Goal: Task Accomplishment & Management: Complete application form

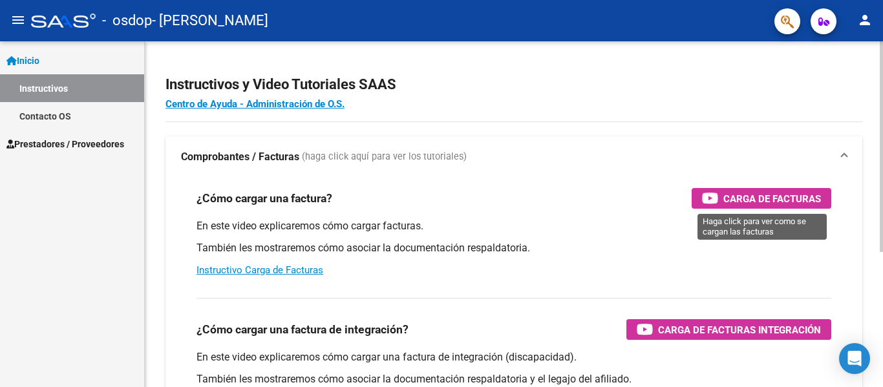
click at [744, 193] on span "Carga de Facturas" at bounding box center [772, 199] width 98 height 16
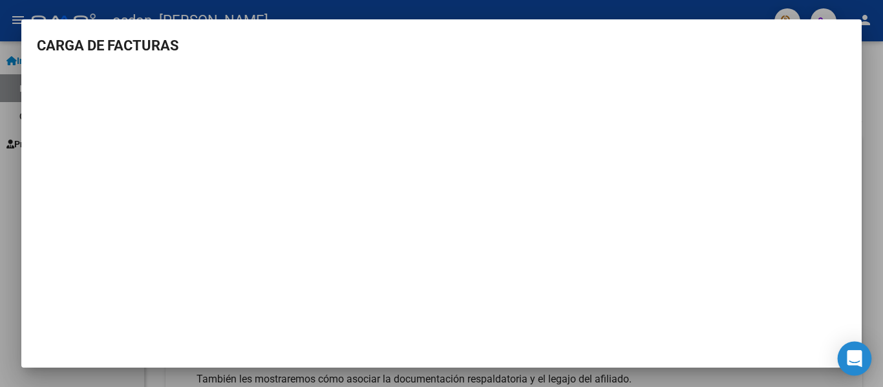
click at [859, 355] on icon "Open Intercom Messenger" at bounding box center [853, 358] width 15 height 17
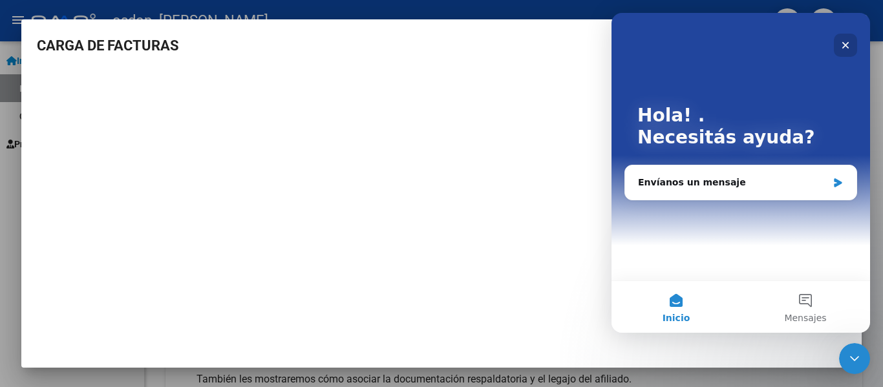
click at [844, 43] on icon "Cerrar" at bounding box center [845, 45] width 10 height 10
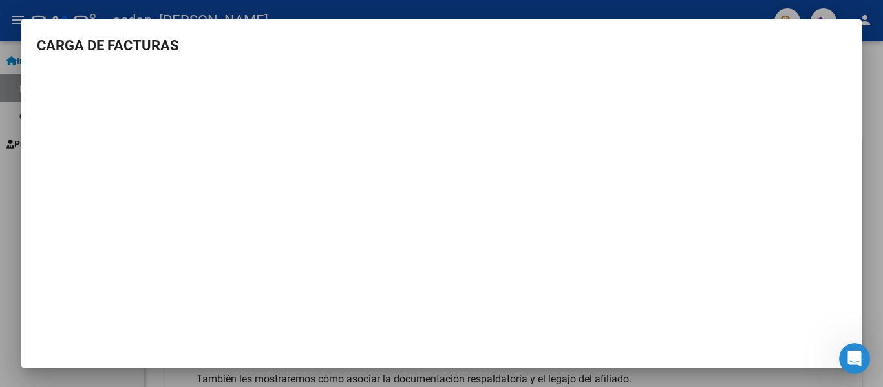
click at [18, 14] on div at bounding box center [441, 193] width 883 height 387
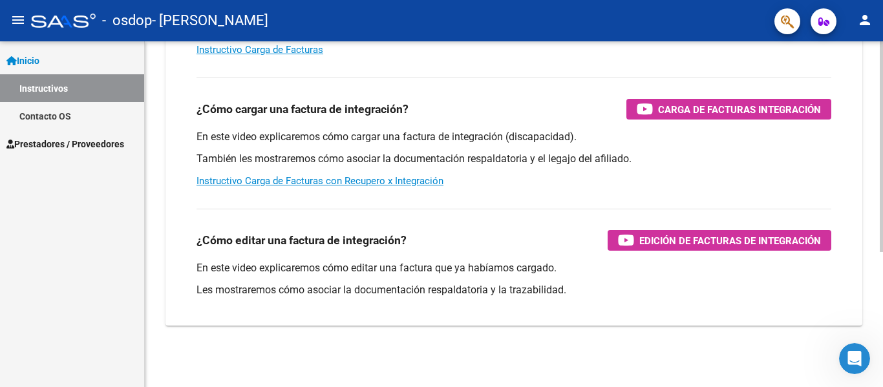
scroll to position [221, 0]
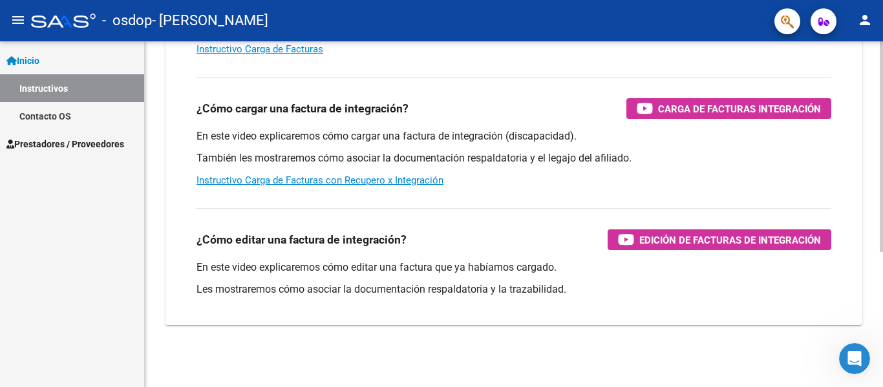
click at [882, 369] on div at bounding box center [880, 281] width 3 height 211
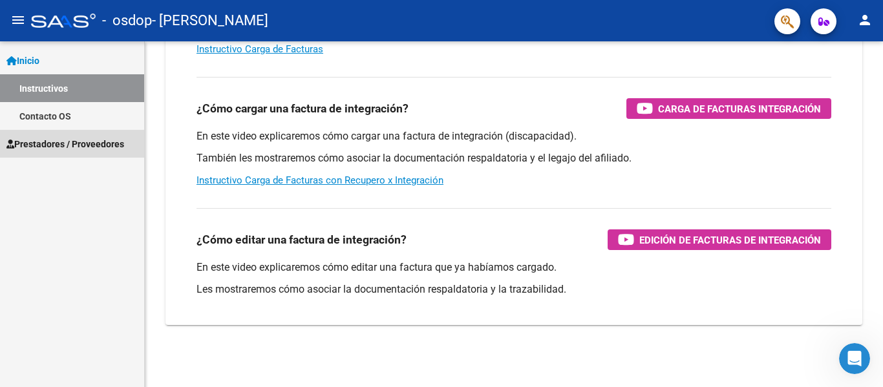
click at [52, 140] on span "Prestadores / Proveedores" at bounding box center [65, 144] width 118 height 14
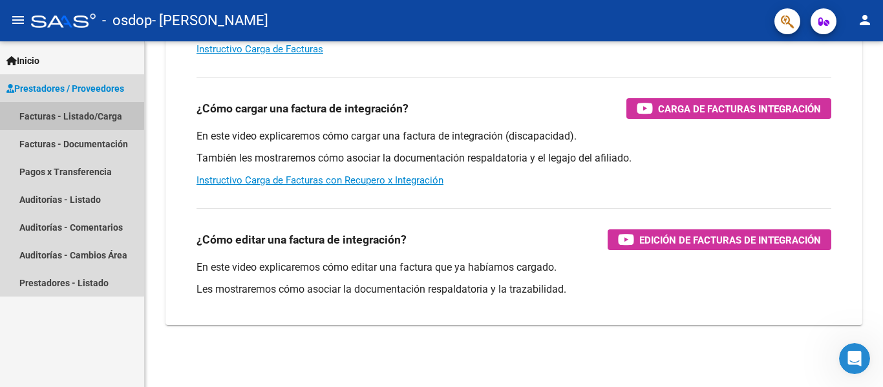
click at [54, 114] on link "Facturas - Listado/Carga" at bounding box center [72, 116] width 144 height 28
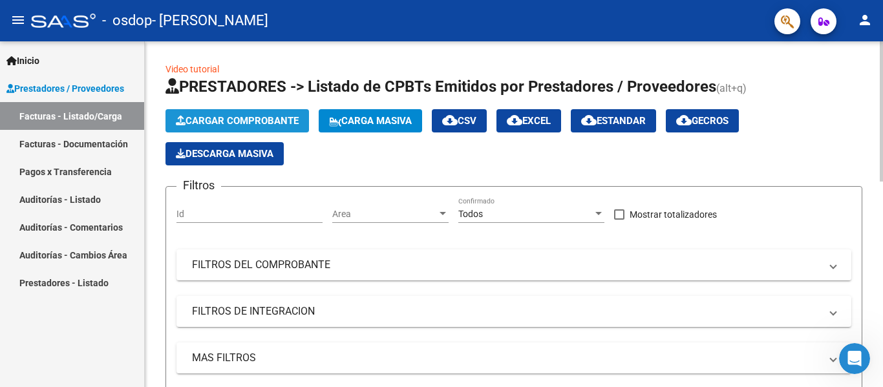
click at [215, 114] on button "Cargar Comprobante" at bounding box center [236, 120] width 143 height 23
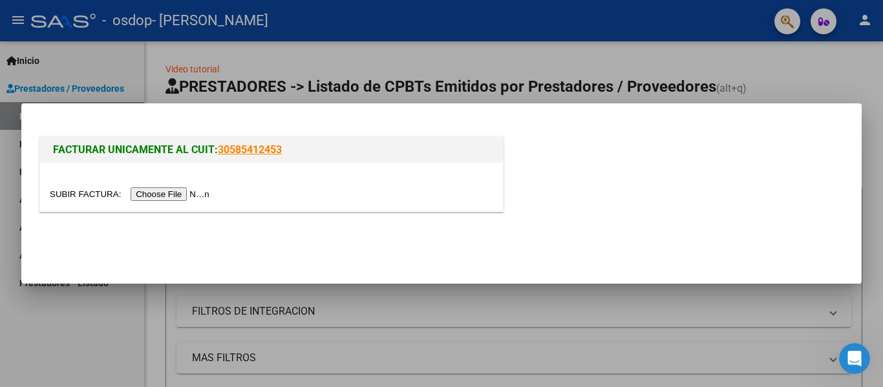
click at [204, 190] on input "file" at bounding box center [131, 194] width 163 height 14
click at [206, 193] on input "file" at bounding box center [131, 194] width 163 height 14
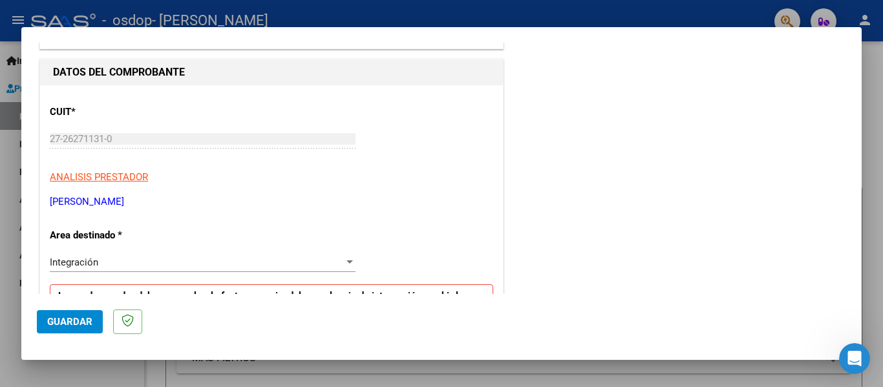
scroll to position [145, 0]
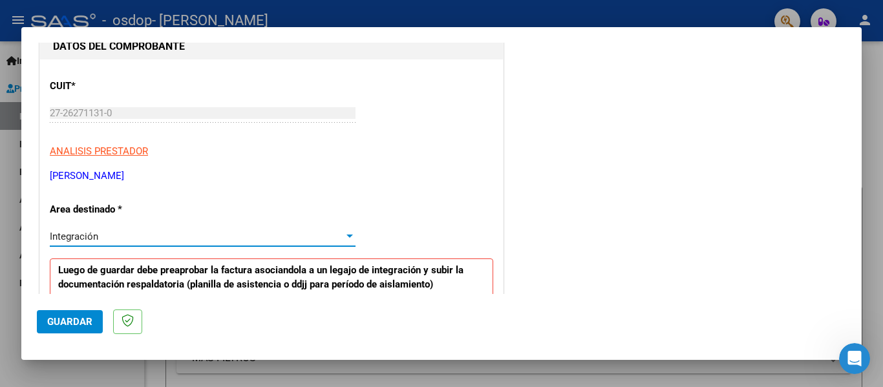
click at [346, 235] on div at bounding box center [349, 236] width 6 height 3
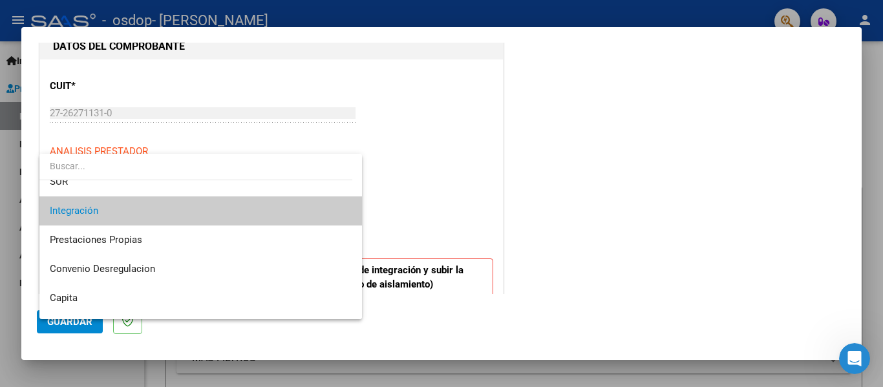
scroll to position [96, 0]
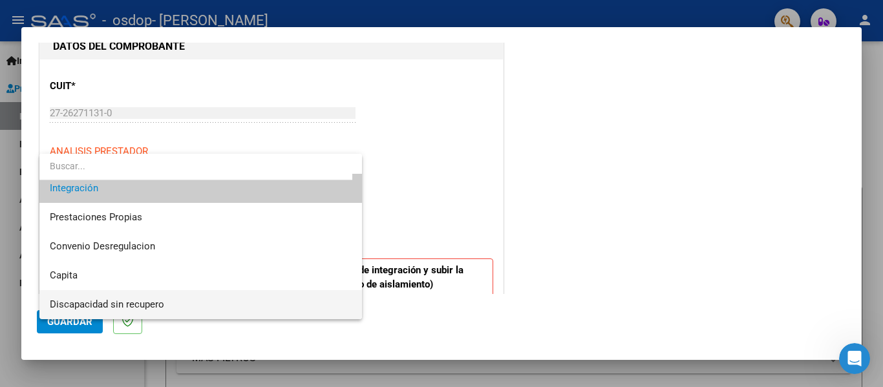
click at [134, 310] on span "Discapacidad sin recupero" at bounding box center [201, 304] width 302 height 29
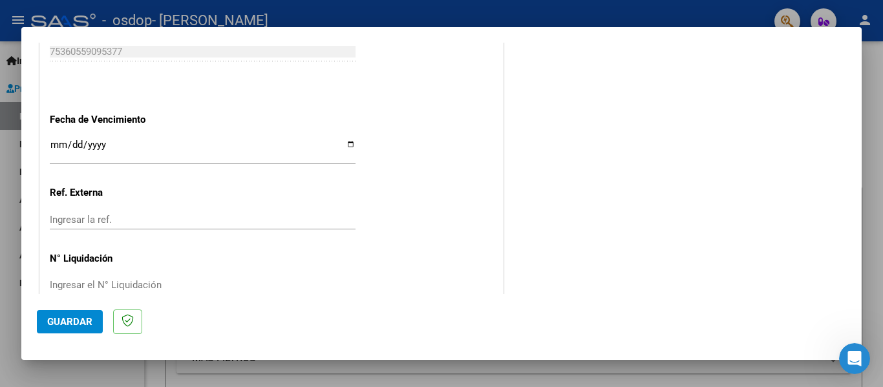
scroll to position [756, 0]
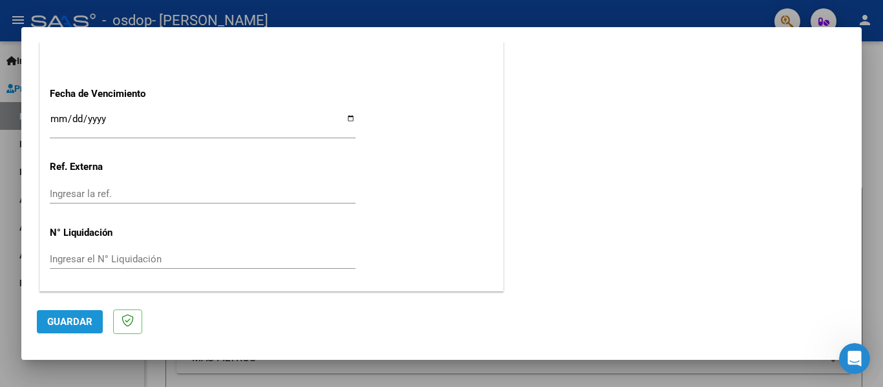
click at [70, 320] on span "Guardar" at bounding box center [69, 322] width 45 height 12
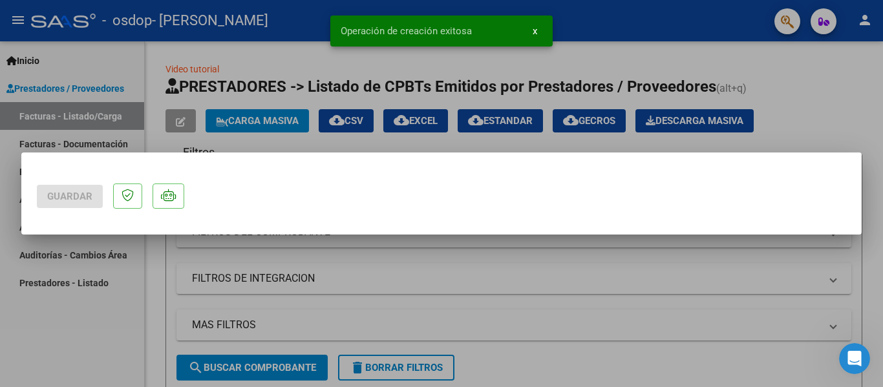
scroll to position [0, 0]
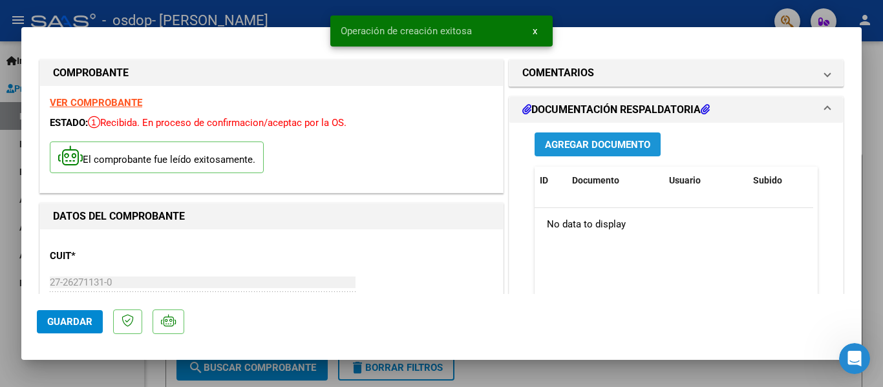
click at [605, 142] on span "Agregar Documento" at bounding box center [597, 145] width 105 height 12
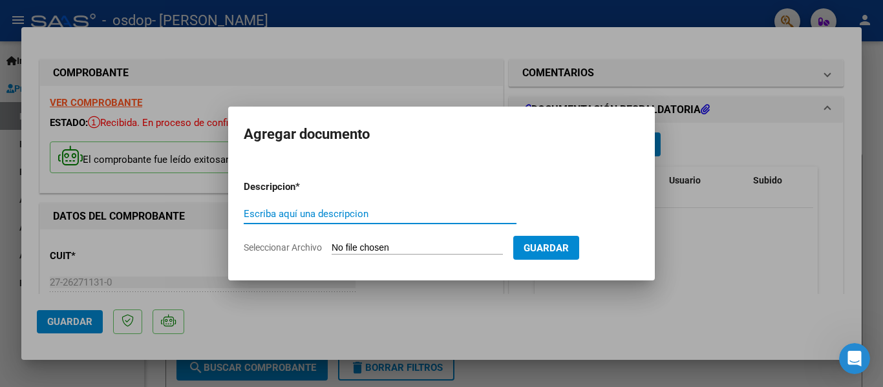
click at [468, 215] on input "Escriba aquí una descripcion" at bounding box center [380, 214] width 273 height 12
type input "PLANILLA ASISTENCIA"
click at [430, 246] on input "Seleccionar Archivo" at bounding box center [416, 248] width 171 height 12
click at [456, 243] on input "Seleccionar Archivo" at bounding box center [416, 248] width 171 height 12
type input "C:\fakepath\ASIST [DATE] [PERSON_NAME].pdf"
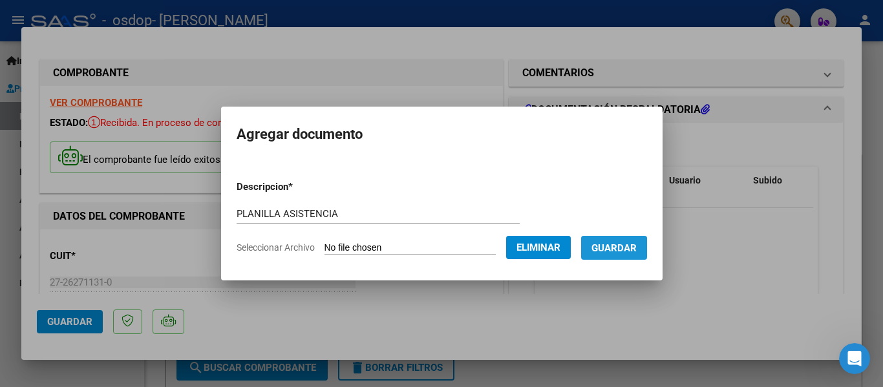
click at [627, 248] on span "Guardar" at bounding box center [613, 248] width 45 height 12
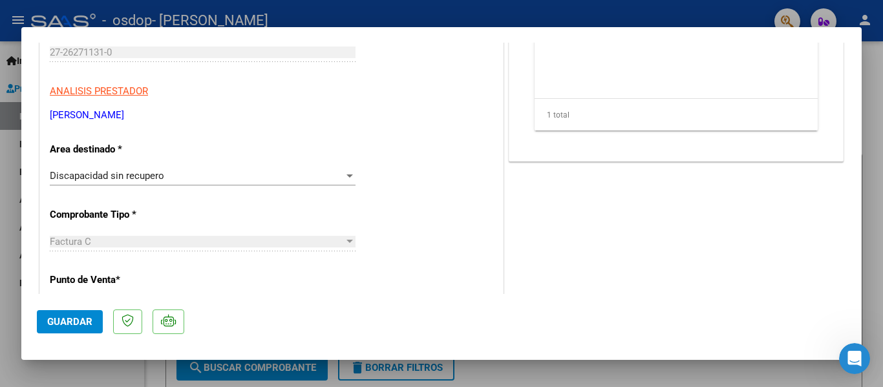
scroll to position [249, 0]
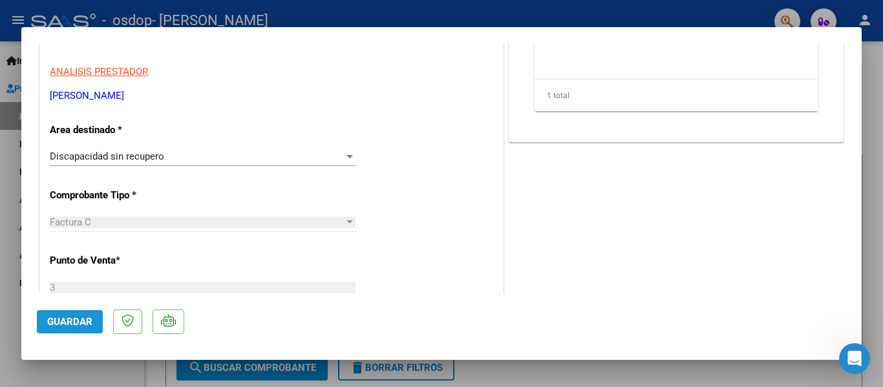
click at [87, 319] on span "Guardar" at bounding box center [69, 322] width 45 height 12
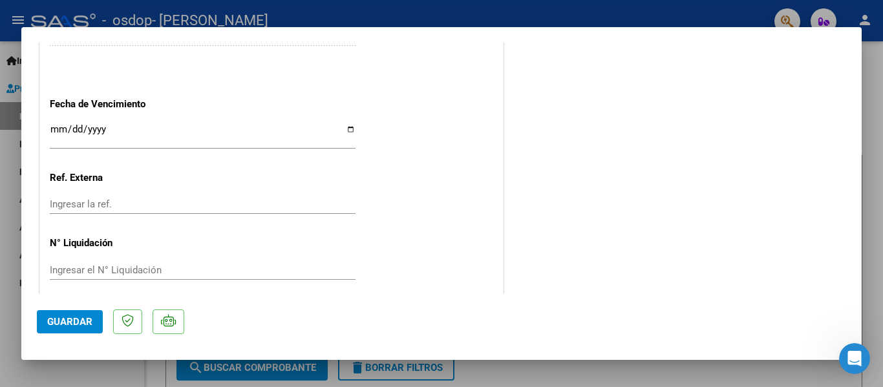
scroll to position [780, 0]
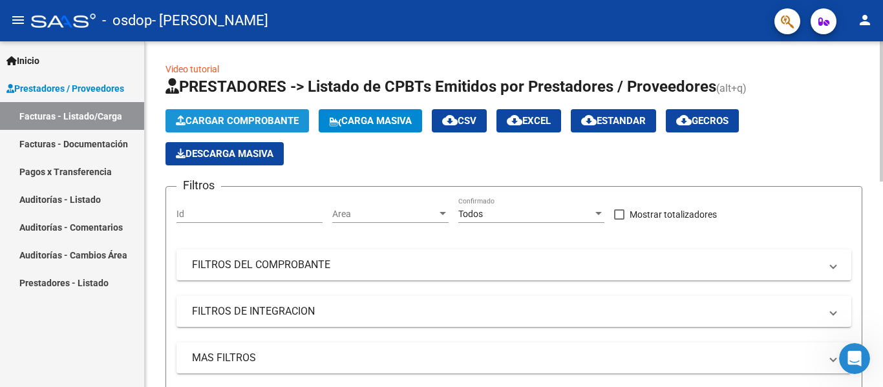
click at [220, 118] on span "Cargar Comprobante" at bounding box center [237, 121] width 123 height 12
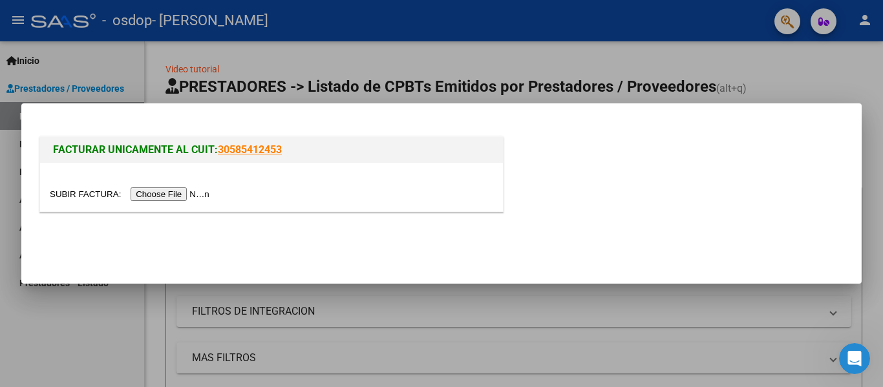
click at [195, 194] on input "file" at bounding box center [131, 194] width 163 height 14
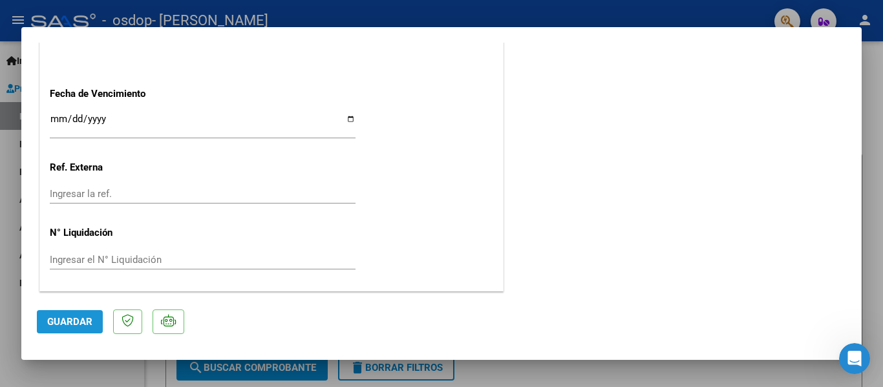
click at [79, 320] on span "Guardar" at bounding box center [69, 322] width 45 height 12
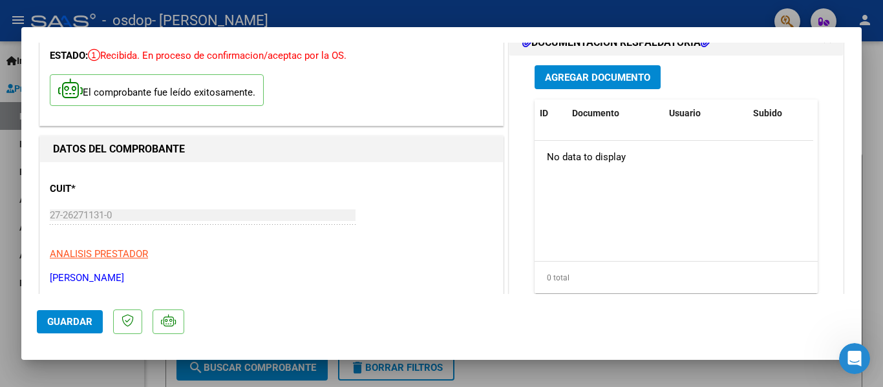
scroll to position [61, 0]
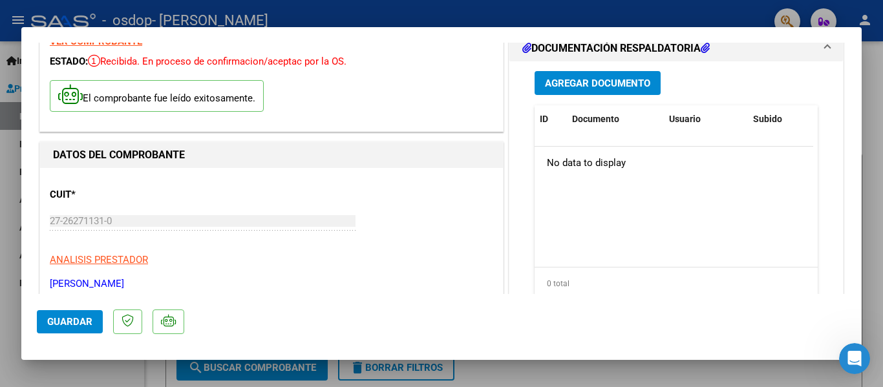
click at [580, 79] on span "Agregar Documento" at bounding box center [597, 84] width 105 height 12
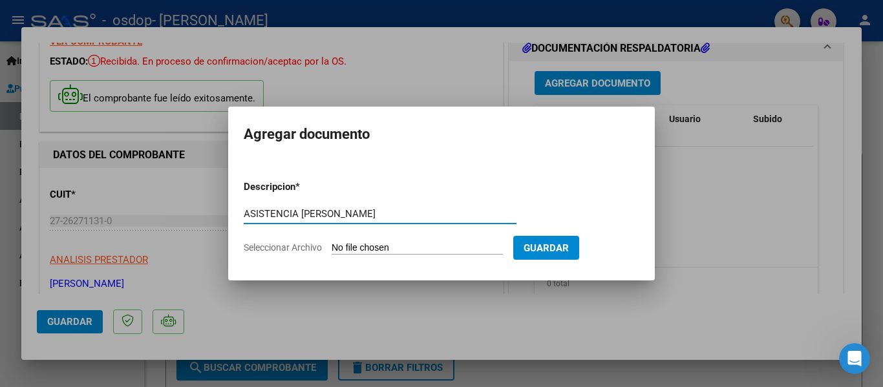
type input "ASISTENCIA [PERSON_NAME]"
click at [501, 247] on input "Seleccionar Archivo" at bounding box center [416, 248] width 171 height 12
type input "C:\fakepath\ASIST [DATE] [PERSON_NAME].pdf"
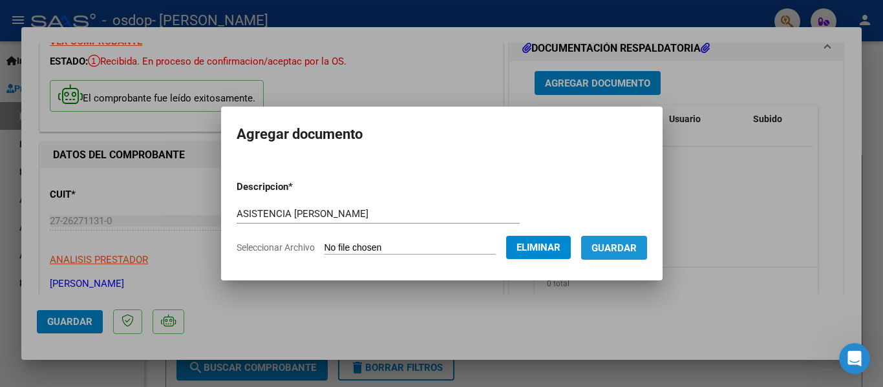
click at [625, 245] on span "Guardar" at bounding box center [613, 248] width 45 height 12
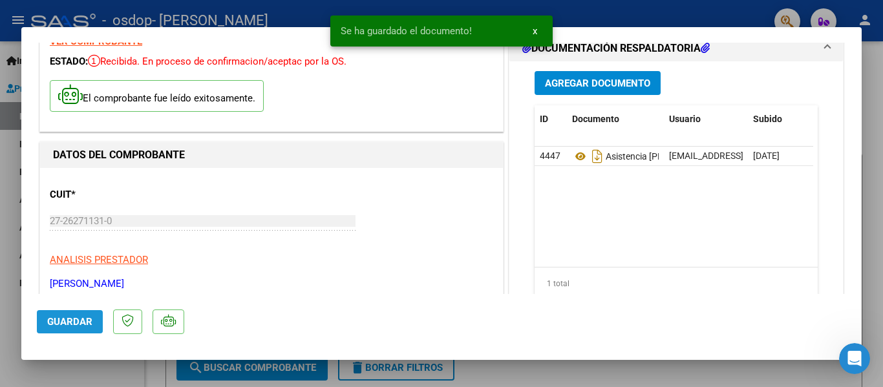
click at [78, 326] on span "Guardar" at bounding box center [69, 322] width 45 height 12
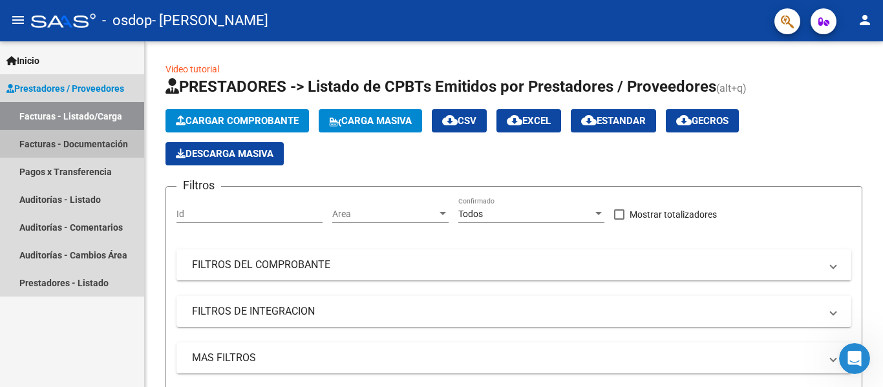
click at [89, 145] on link "Facturas - Documentación" at bounding box center [72, 144] width 144 height 28
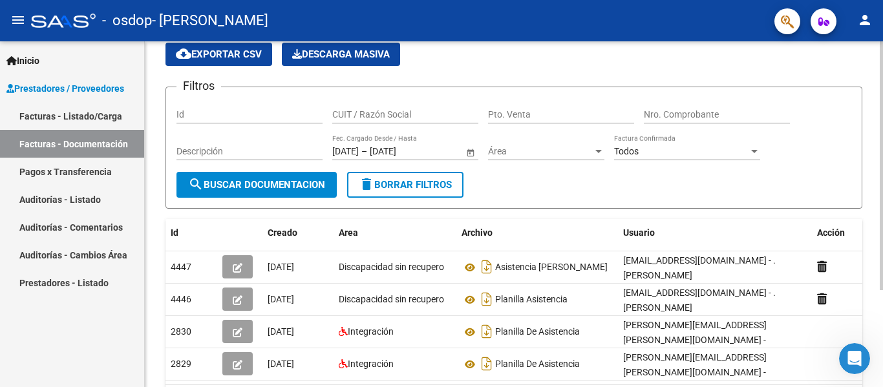
scroll to position [39, 0]
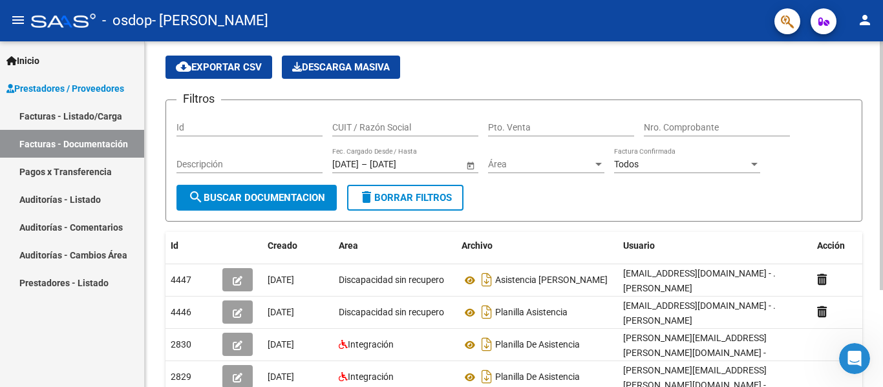
click at [882, 222] on div at bounding box center [880, 196] width 3 height 249
